Goal: Information Seeking & Learning: Learn about a topic

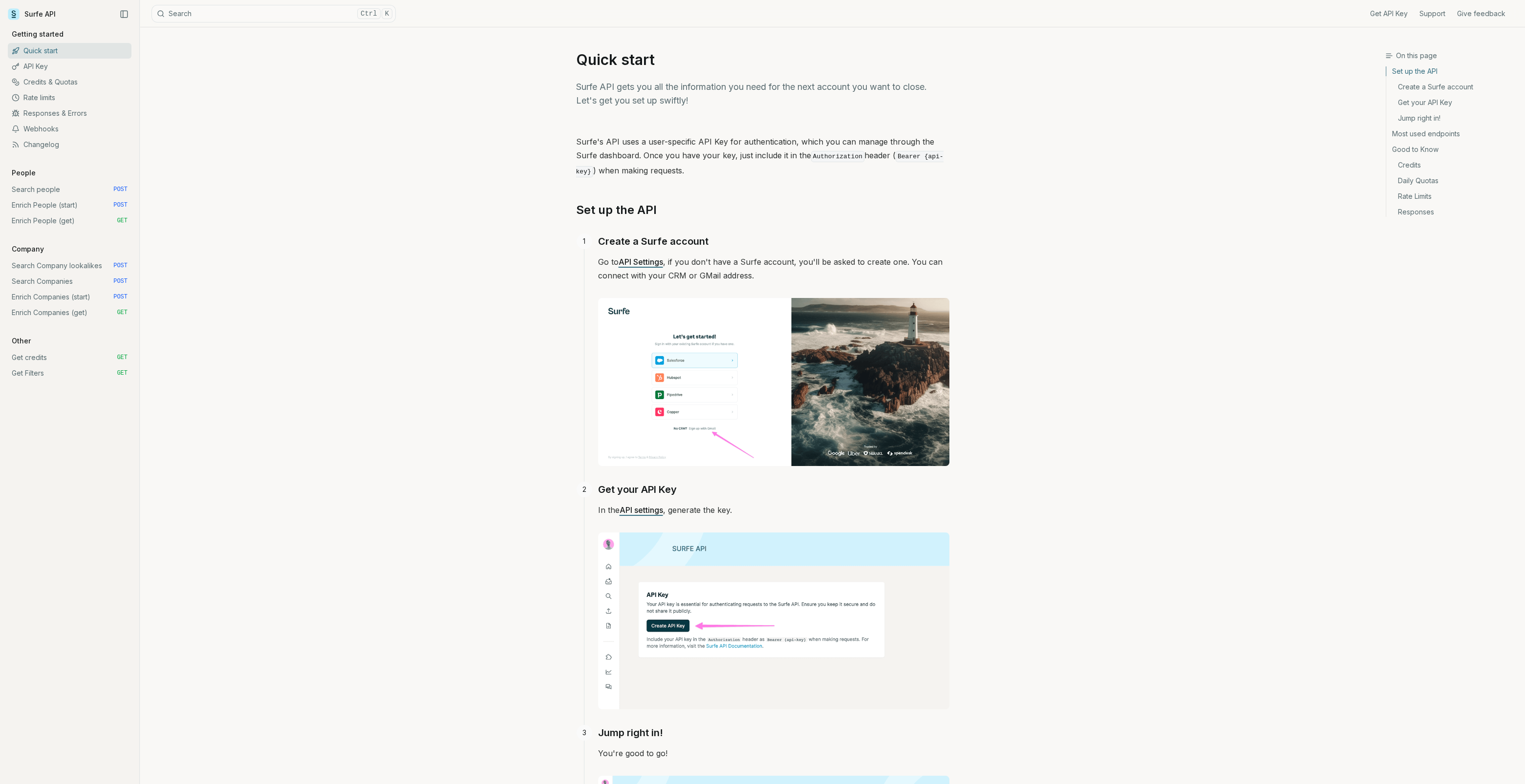
click at [39, 204] on link "Enrich People (start) POST" at bounding box center [70, 204] width 124 height 16
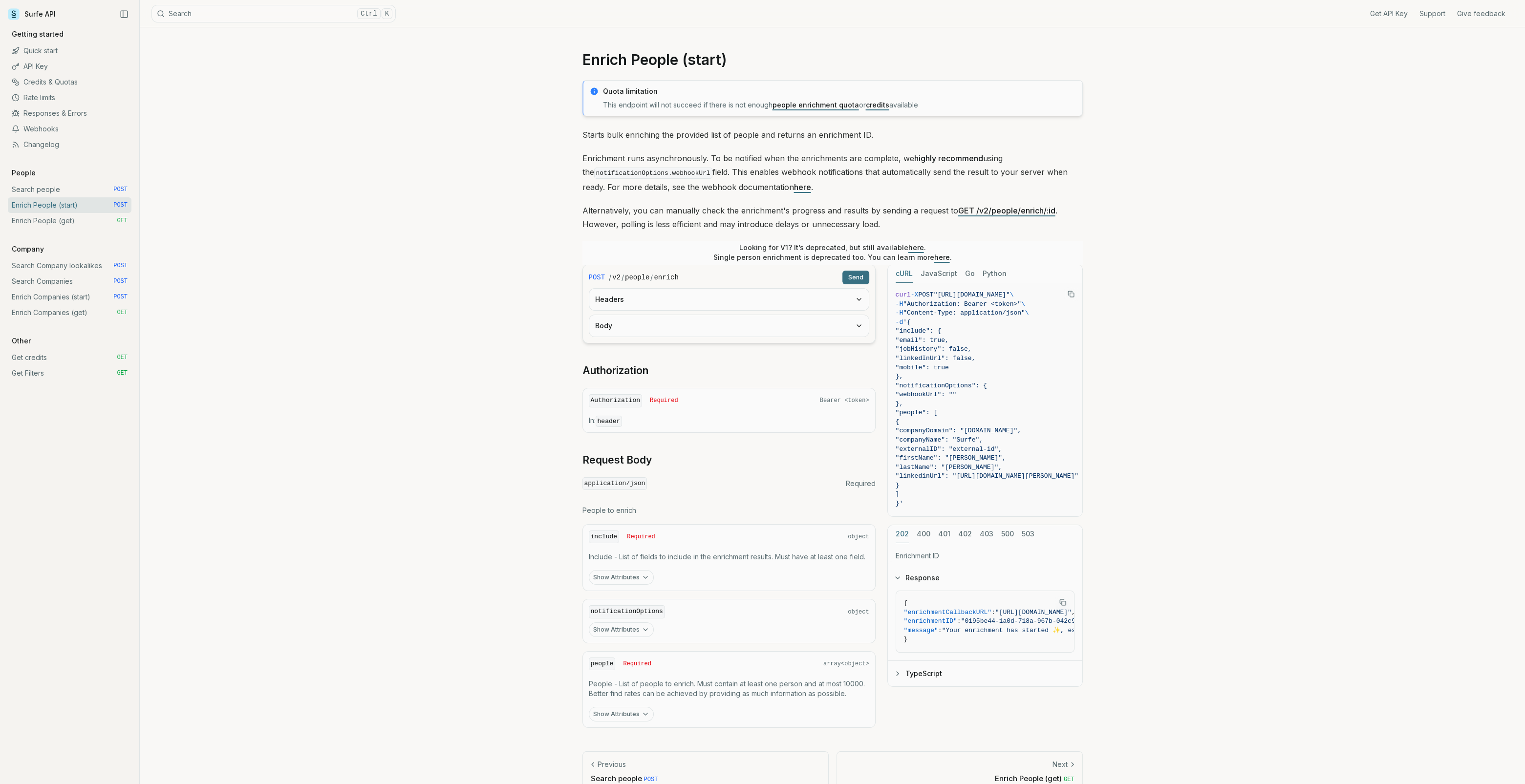
click at [41, 219] on link "Enrich People (get) GET" at bounding box center [70, 220] width 124 height 16
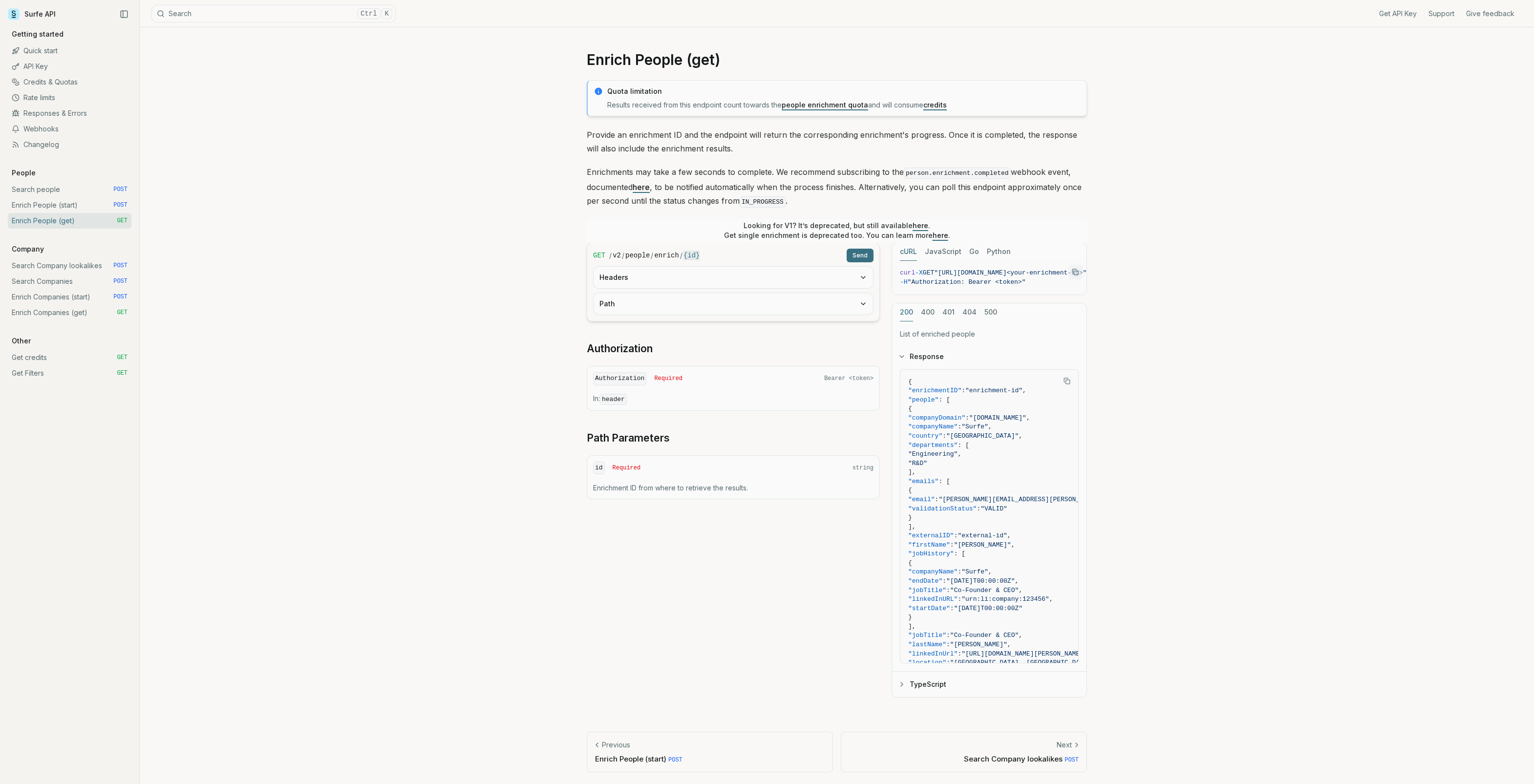
click at [38, 267] on link "Search Company lookalikes POST" at bounding box center [70, 266] width 124 height 16
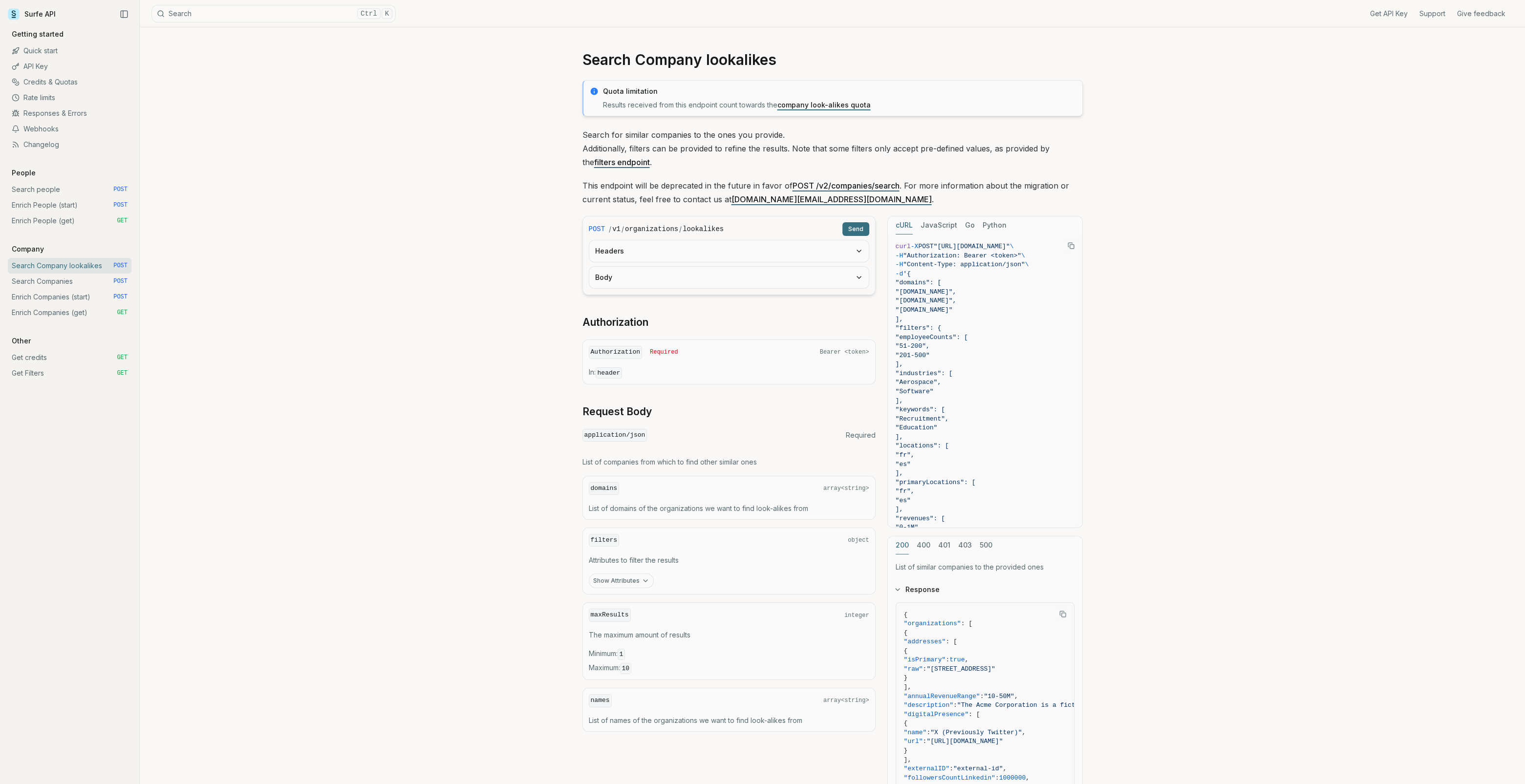
click at [46, 278] on link "Search Companies POST" at bounding box center [70, 281] width 124 height 16
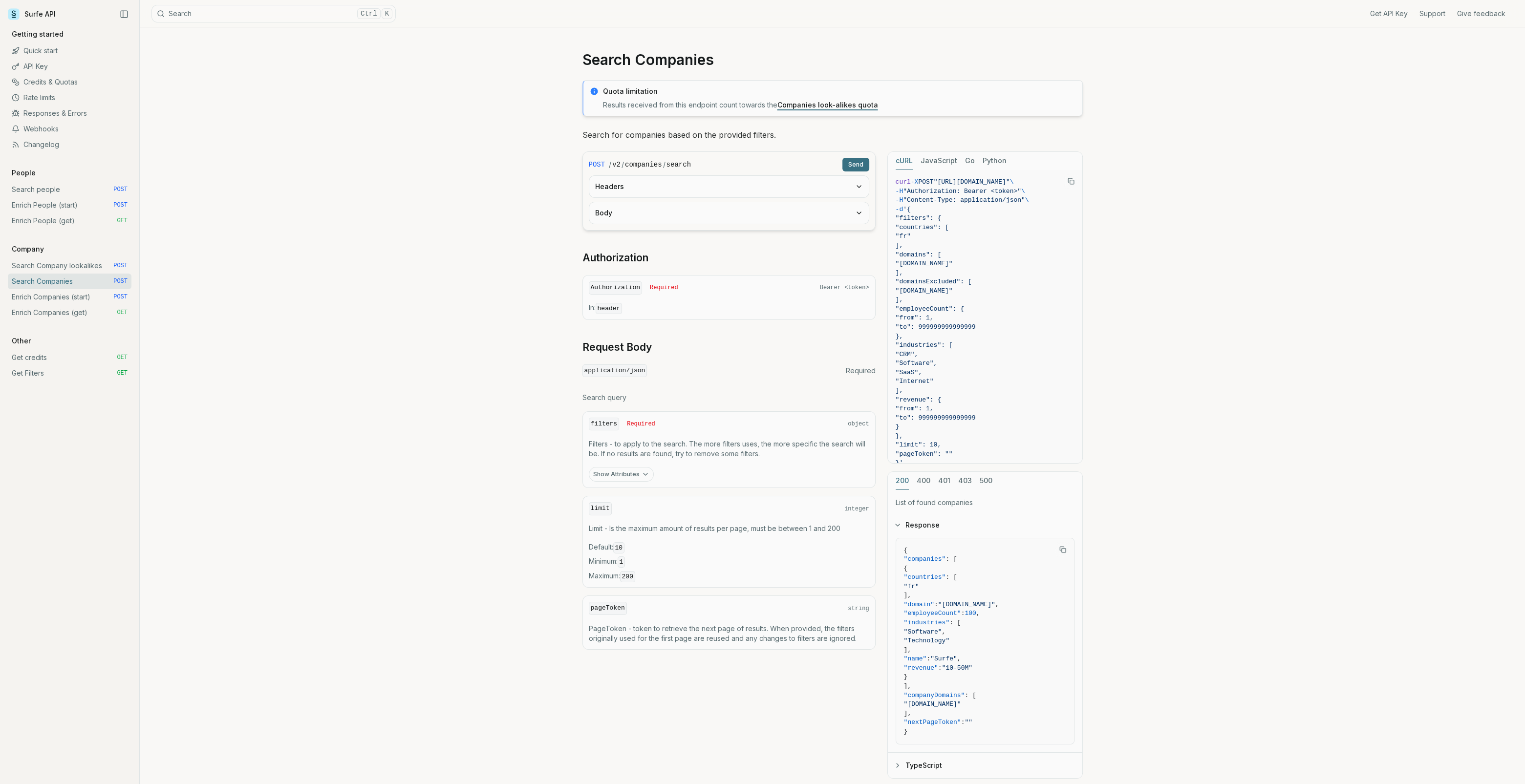
click at [628, 467] on button "Show Attributes" at bounding box center [620, 474] width 65 height 15
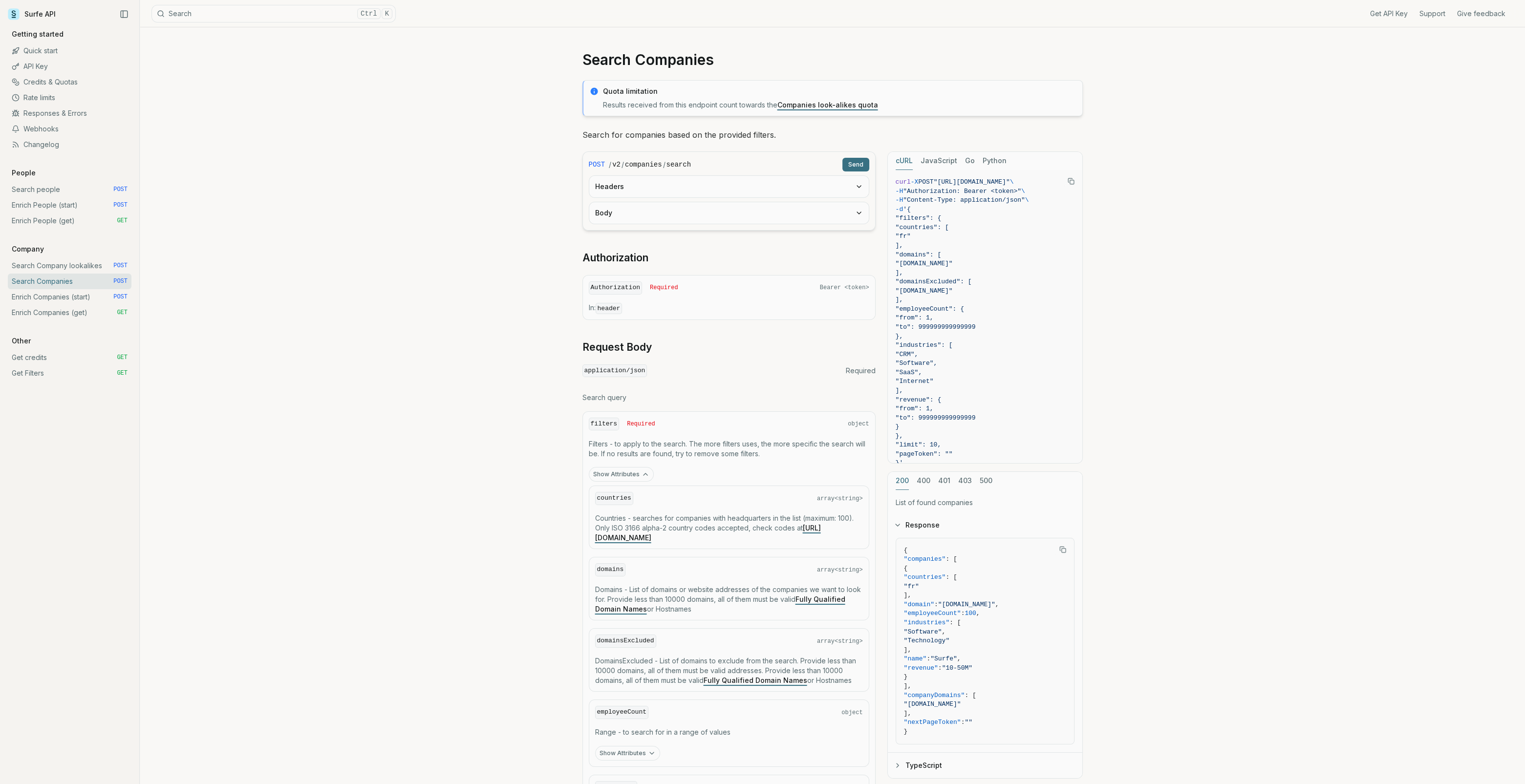
click at [38, 374] on link "Get Filters GET" at bounding box center [70, 373] width 124 height 16
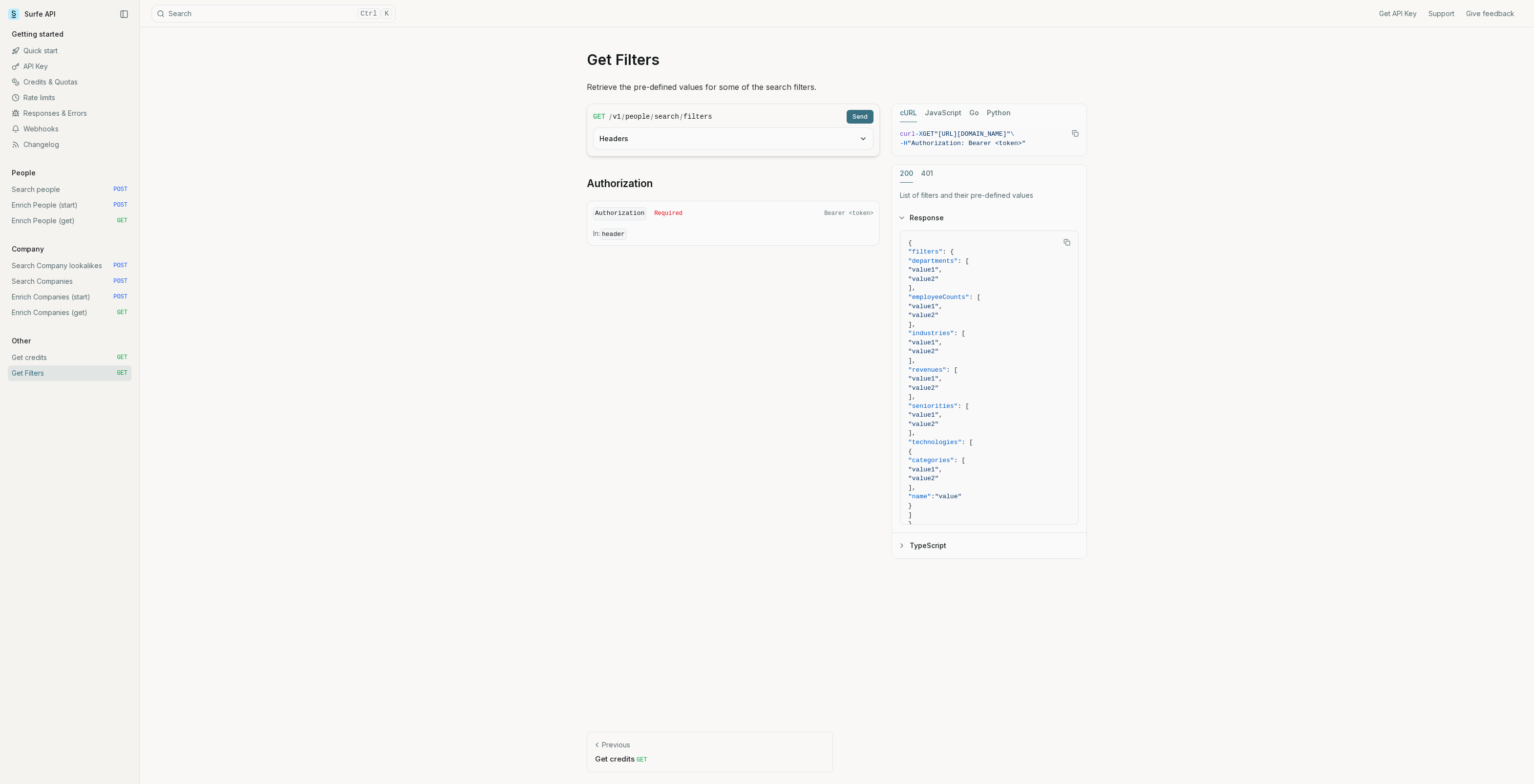
click at [50, 128] on link "Webhooks" at bounding box center [70, 128] width 124 height 16
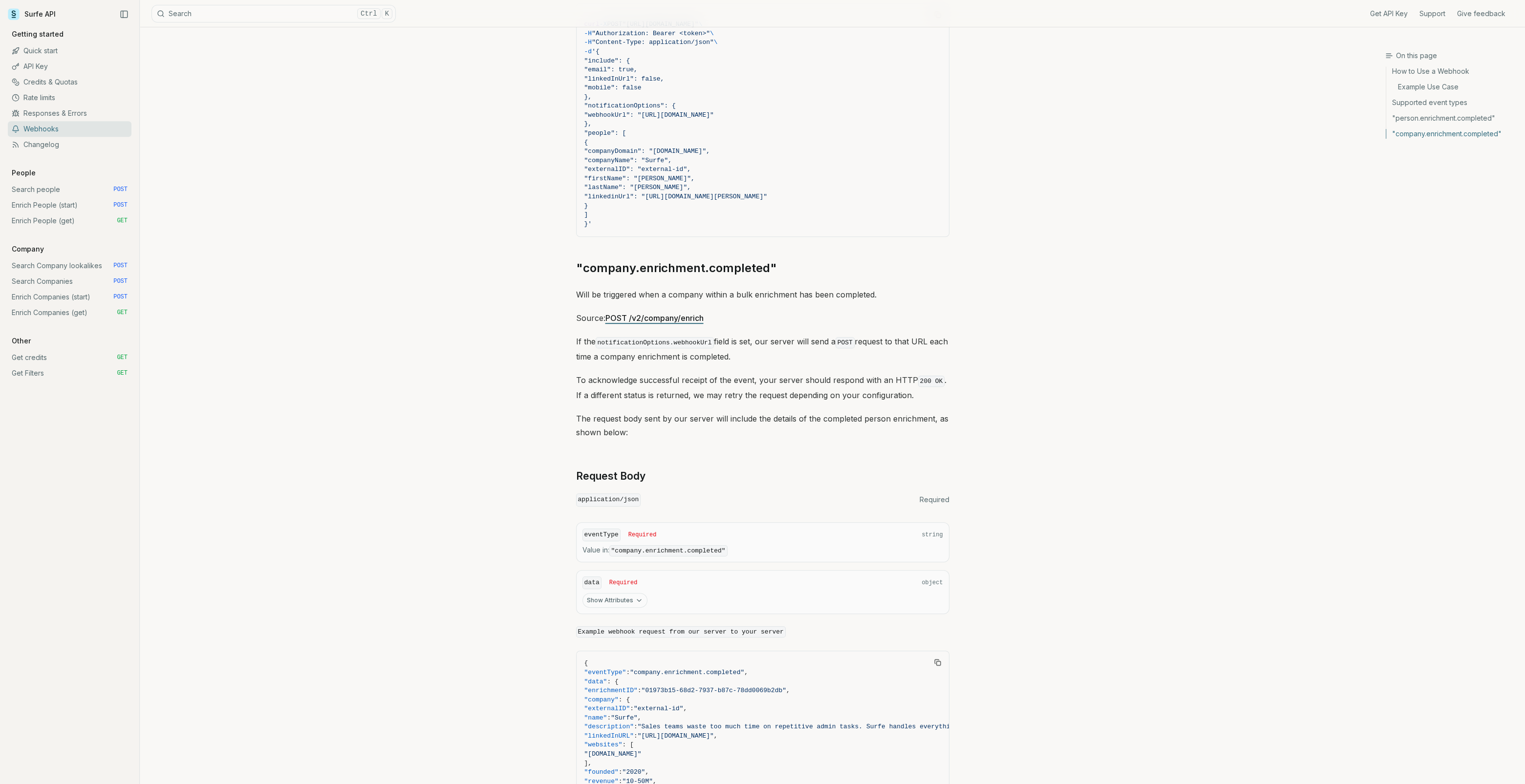
scroll to position [1272, 0]
